Goal: Information Seeking & Learning: Find specific fact

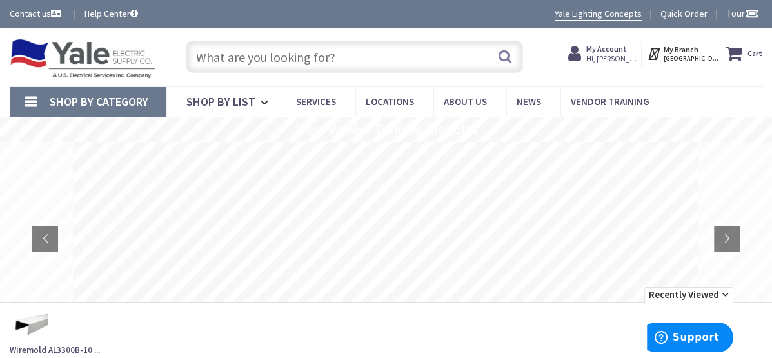
click at [371, 49] on input "text" at bounding box center [354, 57] width 337 height 32
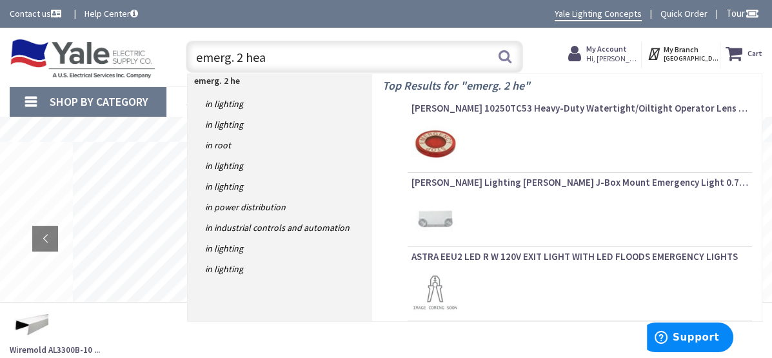
type input "emerg. 2 head"
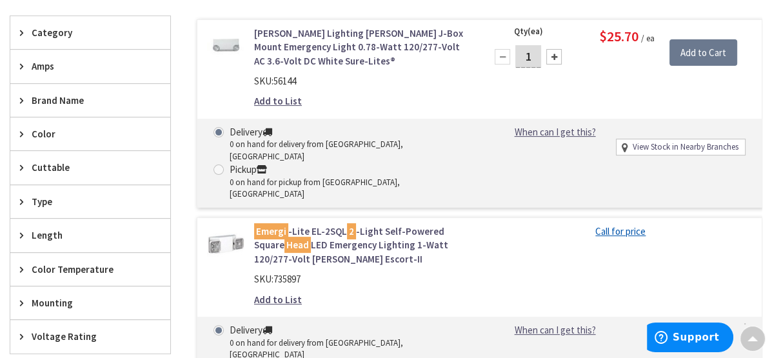
scroll to position [350, 0]
